Goal: Task Accomplishment & Management: Manage account settings

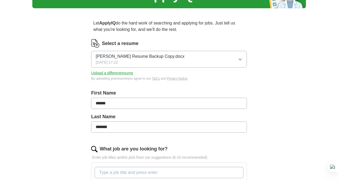
scroll to position [36, 0]
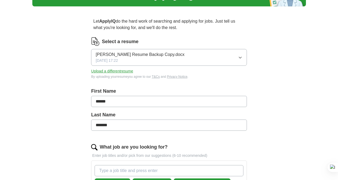
click at [120, 72] on button "Upload a different resume" at bounding box center [112, 72] width 42 height 6
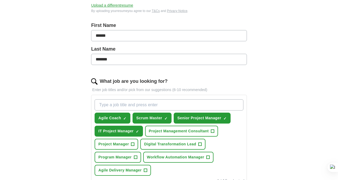
scroll to position [106, 0]
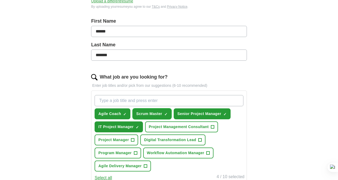
click at [162, 115] on span "Scrum Master" at bounding box center [149, 114] width 26 height 6
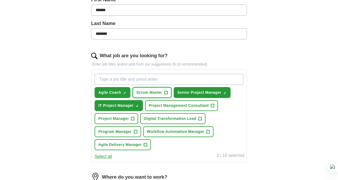
scroll to position [138, 0]
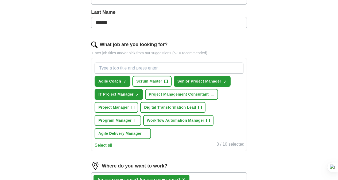
click at [167, 82] on span "+" at bounding box center [165, 82] width 3 height 4
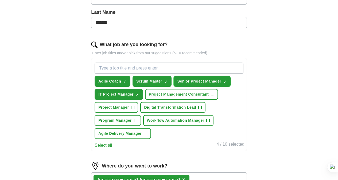
click at [0, 0] on span "×" at bounding box center [0, 0] width 0 height 0
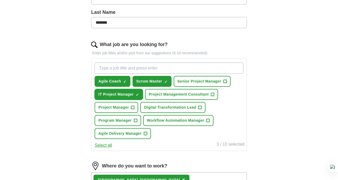
click at [0, 0] on span "×" at bounding box center [0, 0] width 0 height 0
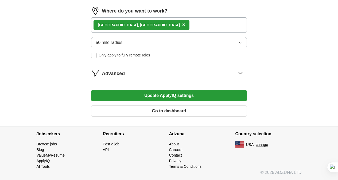
scroll to position [320, 0]
click at [172, 96] on button "Update ApplyIQ settings" at bounding box center [168, 95] width 155 height 11
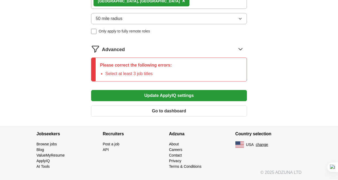
scroll to position [350, 0]
click at [166, 96] on button "Update ApplyIQ settings" at bounding box center [168, 95] width 155 height 11
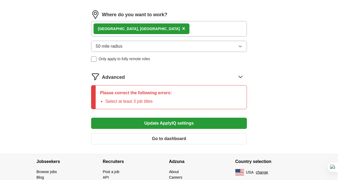
scroll to position [296, 0]
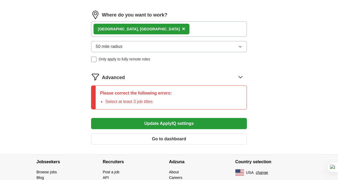
drag, startPoint x: 129, startPoint y: 120, endPoint x: 132, endPoint y: 125, distance: 5.6
click at [128, 97] on p "Please correct the following errors:" at bounding box center [136, 93] width 72 height 6
drag, startPoint x: 133, startPoint y: 130, endPoint x: 124, endPoint y: 121, distance: 12.5
click at [132, 105] on li "Select at least 3 job titles" at bounding box center [138, 102] width 66 height 6
click at [236, 81] on icon at bounding box center [240, 77] width 9 height 9
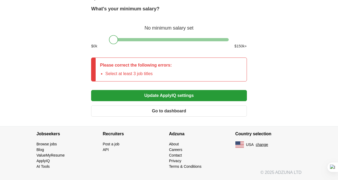
scroll to position [390, 0]
click at [165, 77] on li "Select at least 3 job titles" at bounding box center [138, 74] width 66 height 6
drag, startPoint x: 114, startPoint y: 51, endPoint x: 170, endPoint y: 51, distance: 55.5
click at [170, 44] on div at bounding box center [169, 39] width 9 height 9
click at [166, 69] on p "Please correct the following errors:" at bounding box center [136, 65] width 72 height 6
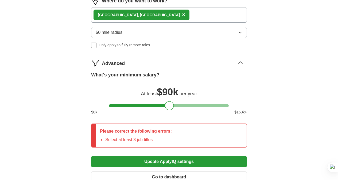
scroll to position [310, 0]
click at [138, 38] on button "50 mile radius" at bounding box center [168, 32] width 155 height 11
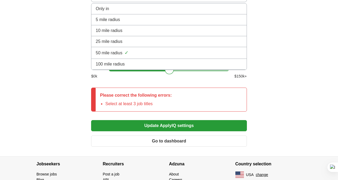
scroll to position [357, 0]
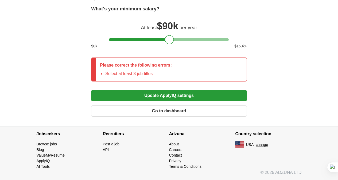
scroll to position [403, 0]
click at [166, 95] on button "Update ApplyIQ settings" at bounding box center [168, 95] width 155 height 11
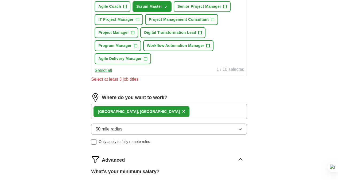
scroll to position [186, 0]
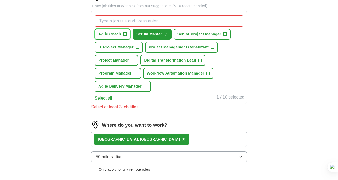
click at [127, 34] on span "+" at bounding box center [124, 34] width 3 height 4
click at [147, 89] on span "+" at bounding box center [145, 87] width 3 height 4
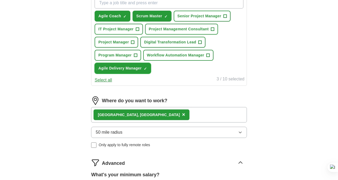
scroll to position [203, 0]
click at [112, 84] on button "Select all" at bounding box center [103, 80] width 17 height 6
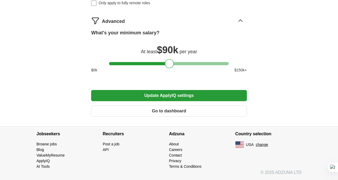
scroll to position [372, 0]
click at [166, 95] on button "Update ApplyIQ settings" at bounding box center [168, 95] width 155 height 11
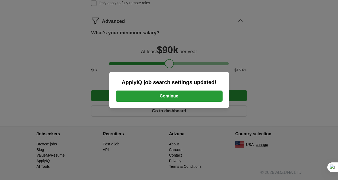
click at [172, 96] on button "Continue" at bounding box center [169, 96] width 107 height 11
